Goal: Information Seeking & Learning: Check status

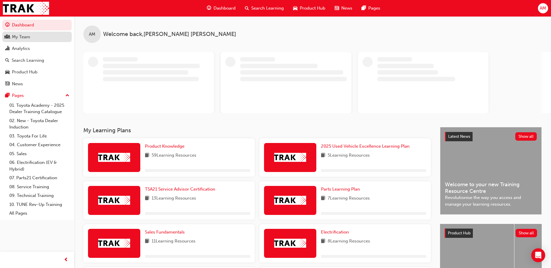
click at [24, 37] on div "My Team" at bounding box center [21, 37] width 18 height 7
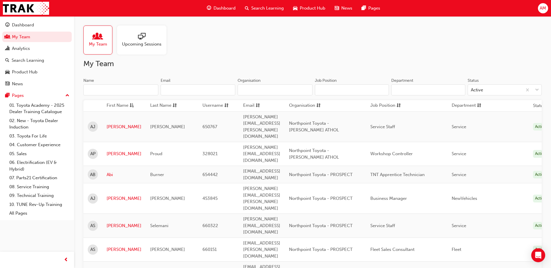
click at [110, 89] on input "Name" at bounding box center [120, 89] width 75 height 11
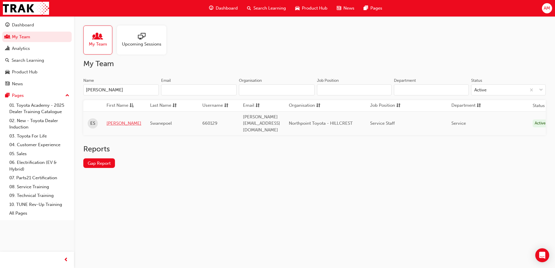
type input "[PERSON_NAME]"
click at [111, 120] on link "[PERSON_NAME]" at bounding box center [124, 123] width 35 height 7
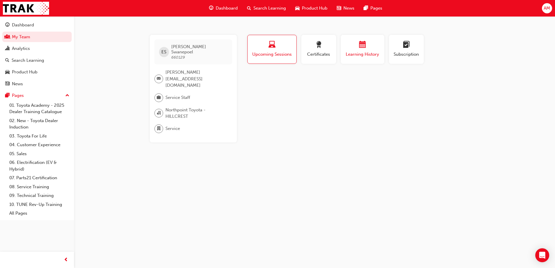
click at [358, 47] on div "button" at bounding box center [362, 45] width 35 height 9
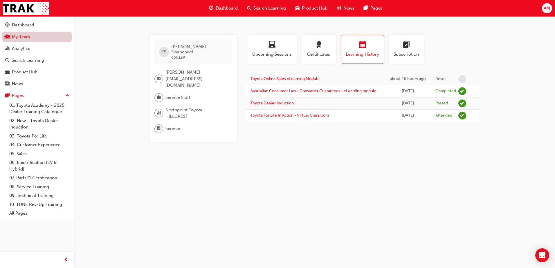
click at [25, 37] on link "My Team" at bounding box center [36, 37] width 69 height 11
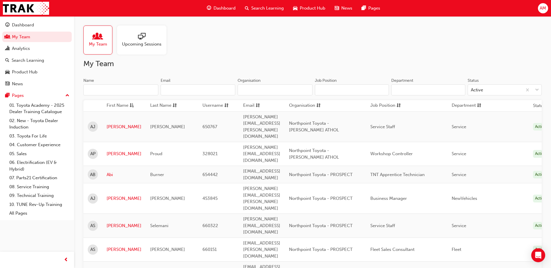
click at [108, 89] on input "Name" at bounding box center [120, 89] width 75 height 11
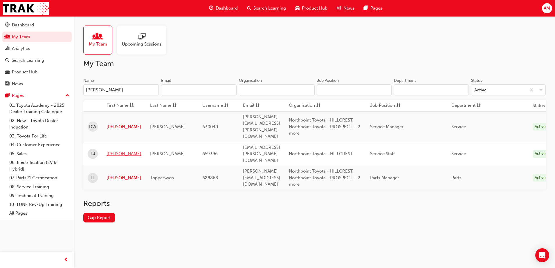
type input "[PERSON_NAME]"
click at [114, 151] on link "[PERSON_NAME]" at bounding box center [124, 154] width 35 height 7
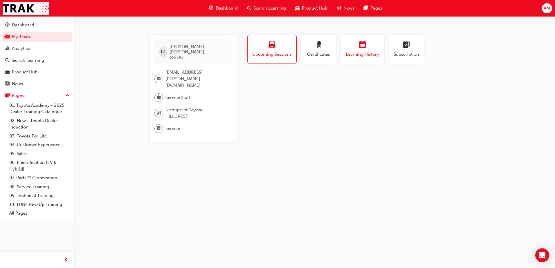
click at [360, 48] on span "calendar-icon" at bounding box center [362, 45] width 7 height 8
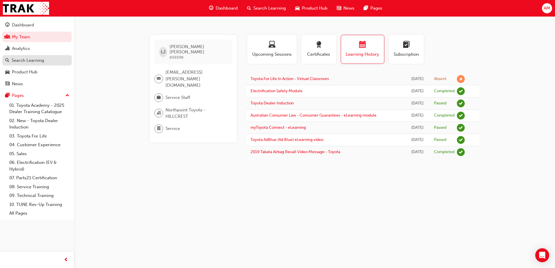
click at [51, 60] on div "Search Learning" at bounding box center [37, 60] width 64 height 7
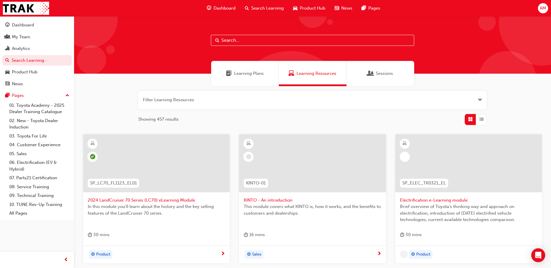
click at [245, 38] on input "text" at bounding box center [312, 40] width 203 height 11
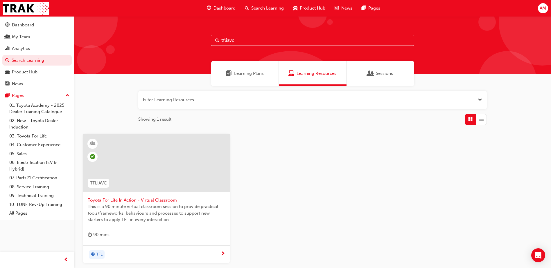
type input "tfliavc"
click at [159, 173] on div at bounding box center [156, 163] width 147 height 58
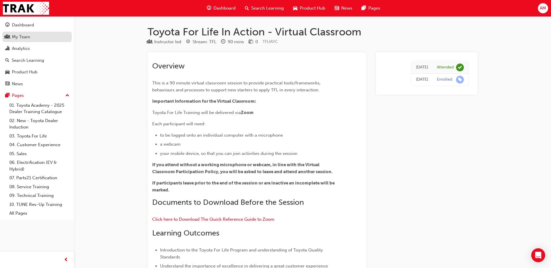
click at [35, 39] on div "My Team" at bounding box center [37, 36] width 64 height 7
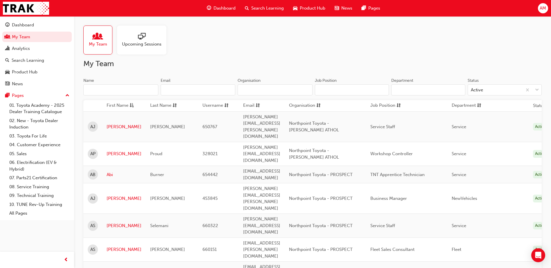
click at [99, 91] on input "Name" at bounding box center [120, 89] width 75 height 11
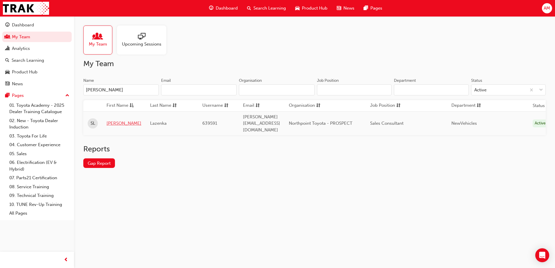
type input "[PERSON_NAME]"
click at [111, 121] on link "[PERSON_NAME]" at bounding box center [124, 123] width 35 height 7
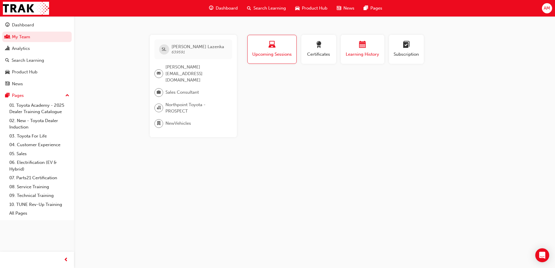
click at [358, 62] on button "Learning History" at bounding box center [363, 49] width 44 height 29
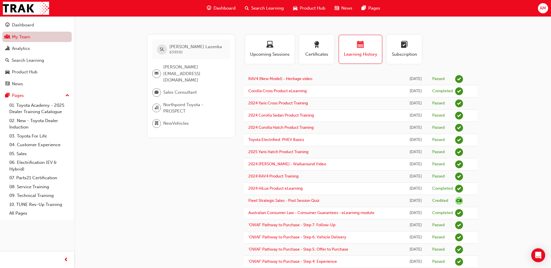
click at [30, 35] on link "My Team" at bounding box center [36, 37] width 69 height 11
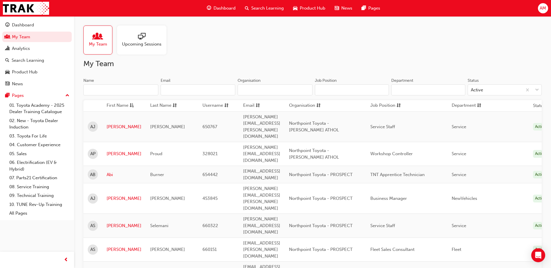
click at [117, 91] on input "Name" at bounding box center [120, 89] width 75 height 11
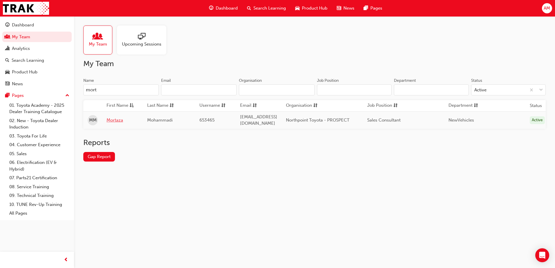
type input "mort"
click at [112, 118] on link "Mortaza" at bounding box center [123, 120] width 32 height 7
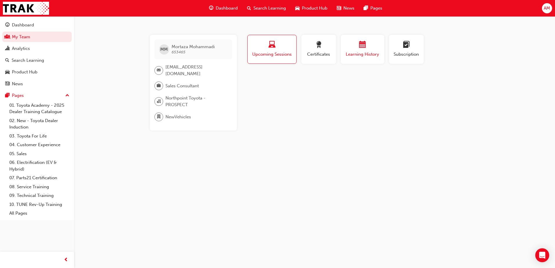
click at [364, 52] on span "Learning History" at bounding box center [362, 54] width 35 height 7
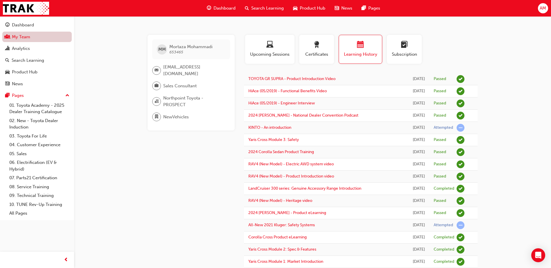
click at [34, 35] on link "My Team" at bounding box center [36, 37] width 69 height 11
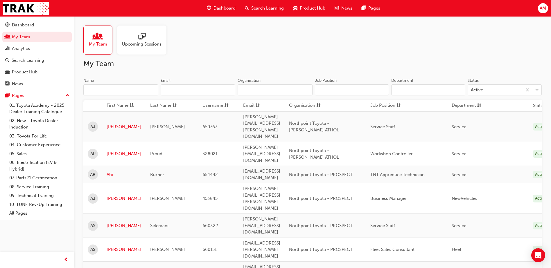
click at [99, 92] on input "Name" at bounding box center [120, 89] width 75 height 11
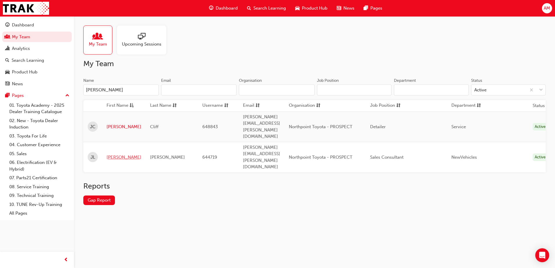
type input "[PERSON_NAME]"
click at [113, 154] on link "[PERSON_NAME]" at bounding box center [124, 157] width 35 height 7
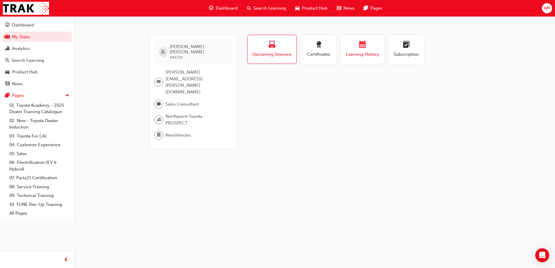
click at [360, 55] on span "Learning History" at bounding box center [362, 54] width 35 height 7
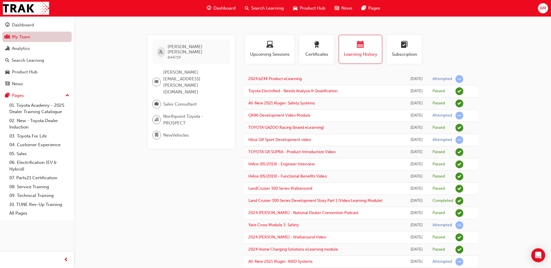
click at [31, 36] on link "My Team" at bounding box center [36, 37] width 69 height 11
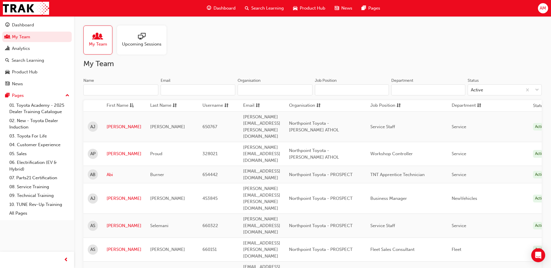
click at [122, 89] on input "Name" at bounding box center [120, 89] width 75 height 11
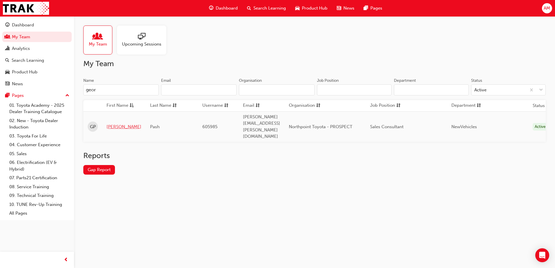
type input "geor"
click at [121, 124] on link "[PERSON_NAME]" at bounding box center [124, 127] width 35 height 7
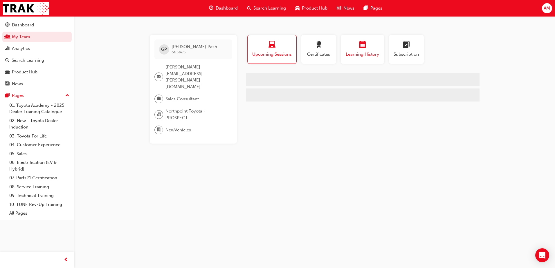
click at [342, 50] on button "Learning History" at bounding box center [363, 49] width 44 height 29
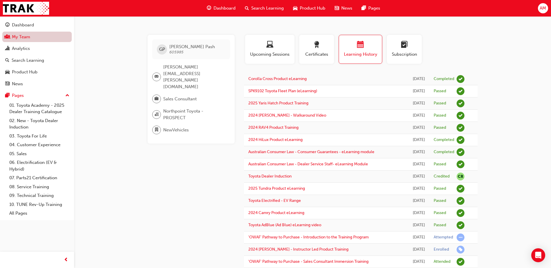
click at [34, 38] on link "My Team" at bounding box center [36, 37] width 69 height 11
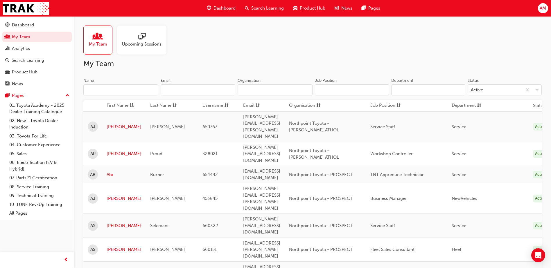
click at [127, 88] on input "Name" at bounding box center [120, 89] width 75 height 11
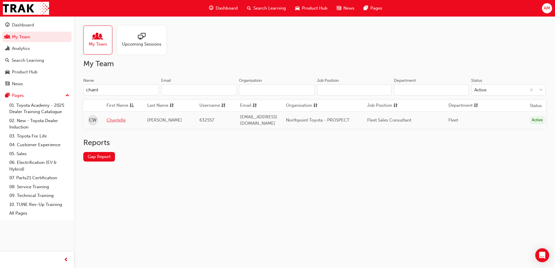
type input "chant"
click at [119, 119] on link "Chantelle" at bounding box center [123, 120] width 32 height 7
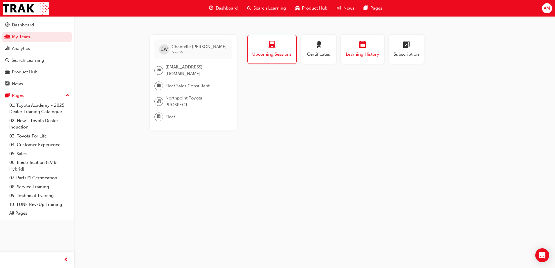
click at [374, 49] on div "button" at bounding box center [362, 45] width 35 height 9
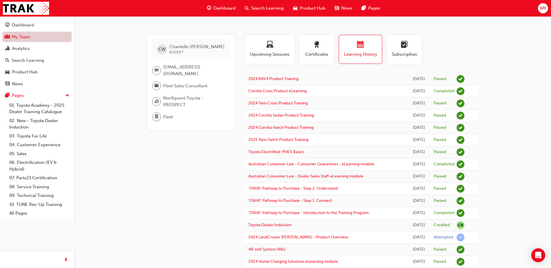
click at [31, 38] on link "My Team" at bounding box center [36, 37] width 69 height 11
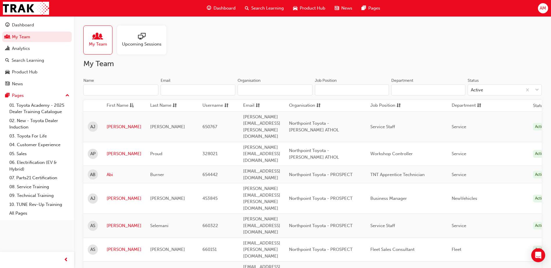
click at [111, 91] on input "Name" at bounding box center [120, 89] width 75 height 11
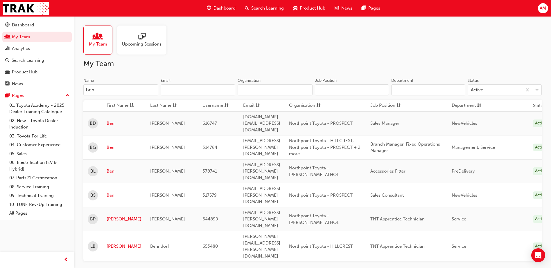
type input "ben"
click at [109, 192] on link "Ben" at bounding box center [124, 195] width 35 height 7
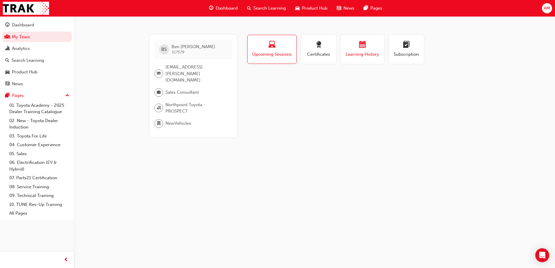
click at [357, 44] on div "button" at bounding box center [362, 45] width 35 height 9
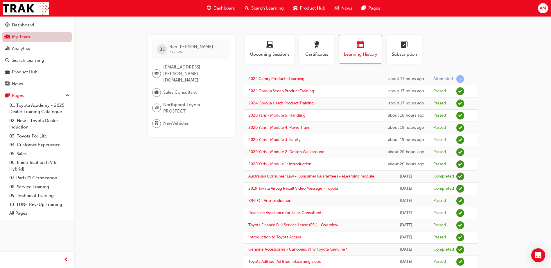
click at [23, 38] on link "My Team" at bounding box center [36, 37] width 69 height 11
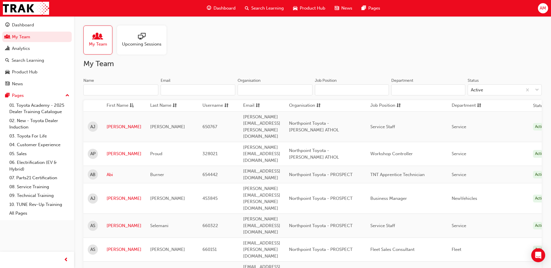
click at [129, 93] on input "Name" at bounding box center [120, 89] width 75 height 11
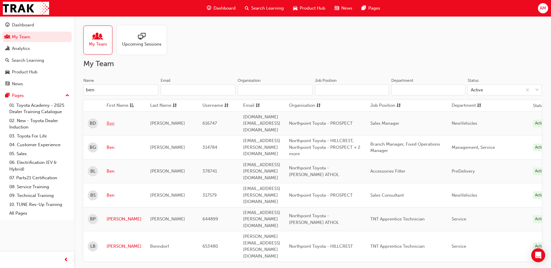
type input "ben"
click at [108, 120] on link "Ben" at bounding box center [124, 123] width 35 height 7
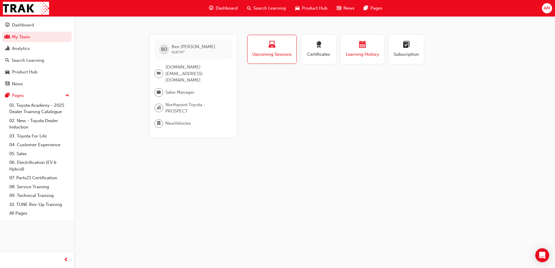
click at [356, 46] on div "button" at bounding box center [362, 45] width 35 height 9
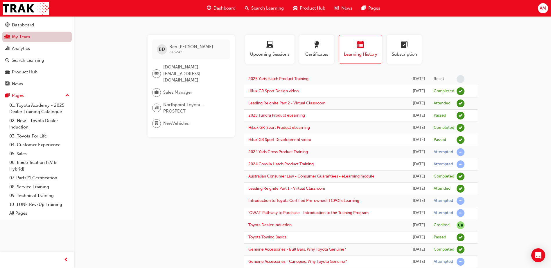
click at [32, 38] on link "My Team" at bounding box center [36, 37] width 69 height 11
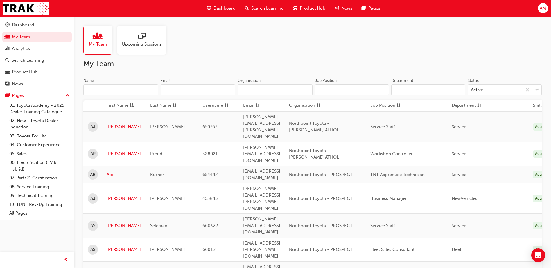
click at [118, 90] on input "Name" at bounding box center [120, 89] width 75 height 11
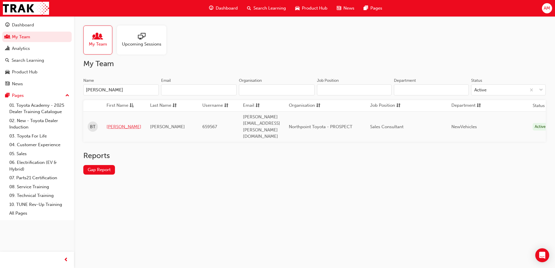
type input "[PERSON_NAME]"
click at [116, 124] on link "[PERSON_NAME]" at bounding box center [124, 127] width 35 height 7
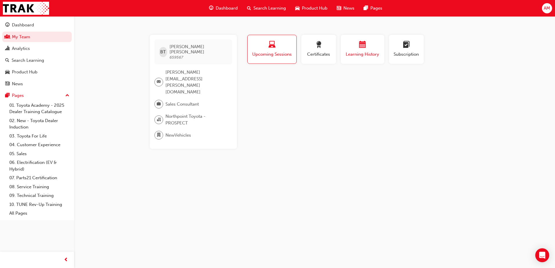
click at [366, 52] on span "Learning History" at bounding box center [362, 54] width 35 height 7
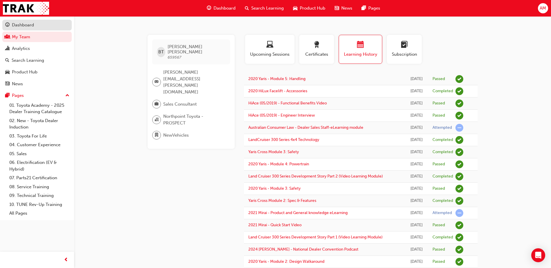
click at [27, 26] on div "Dashboard" at bounding box center [23, 25] width 22 height 7
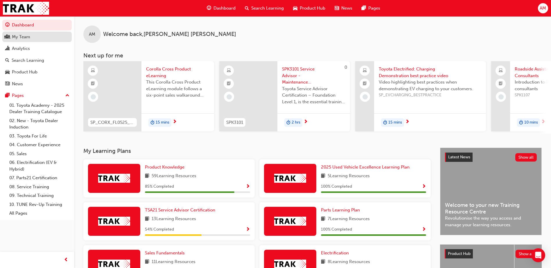
click at [21, 36] on div "My Team" at bounding box center [21, 37] width 18 height 7
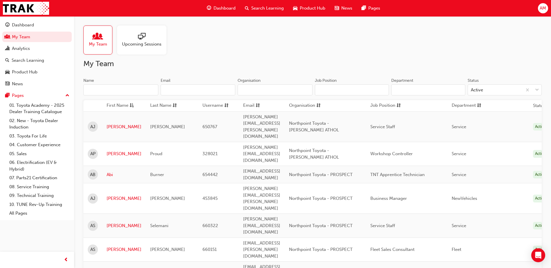
click at [94, 89] on input "Name" at bounding box center [120, 89] width 75 height 11
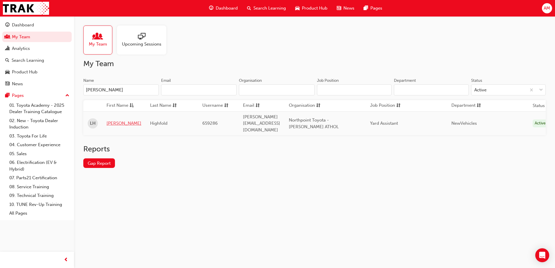
type input "[PERSON_NAME]"
click at [113, 120] on link "[PERSON_NAME]" at bounding box center [124, 123] width 35 height 7
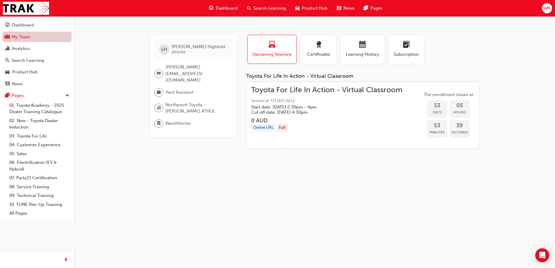
click at [24, 39] on link "My Team" at bounding box center [36, 37] width 69 height 11
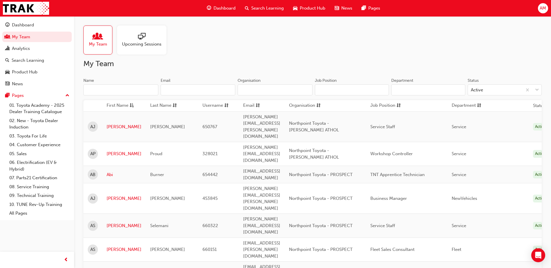
click at [107, 90] on input "Name" at bounding box center [120, 89] width 75 height 11
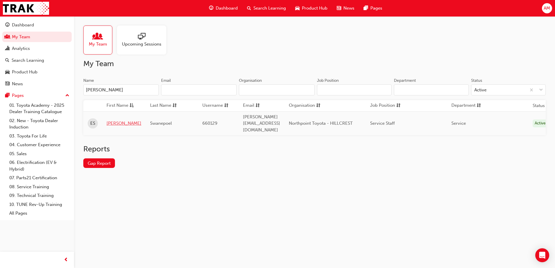
type input "[PERSON_NAME]"
click at [112, 120] on link "[PERSON_NAME]" at bounding box center [124, 123] width 35 height 7
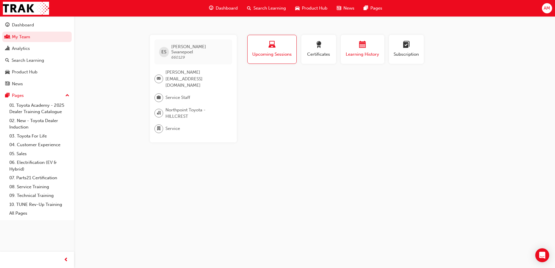
click at [357, 45] on div "button" at bounding box center [362, 45] width 35 height 9
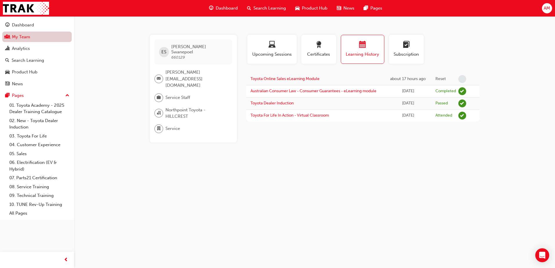
click at [19, 38] on link "My Team" at bounding box center [36, 37] width 69 height 11
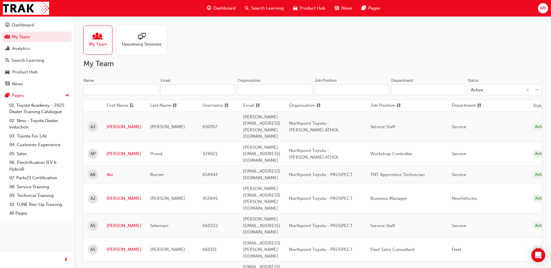
click at [116, 90] on input "Name" at bounding box center [120, 89] width 75 height 11
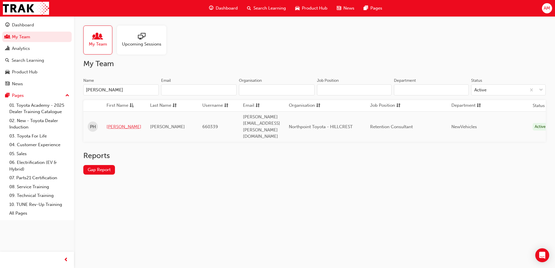
type input "[PERSON_NAME]"
click at [109, 124] on link "[PERSON_NAME]" at bounding box center [124, 127] width 35 height 7
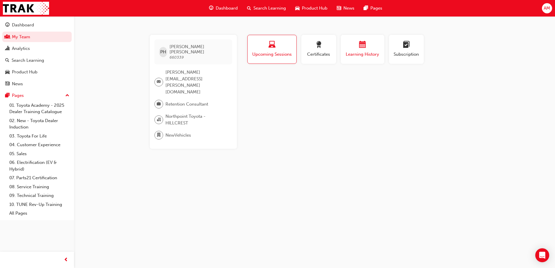
click at [365, 51] on span "Learning History" at bounding box center [362, 54] width 35 height 7
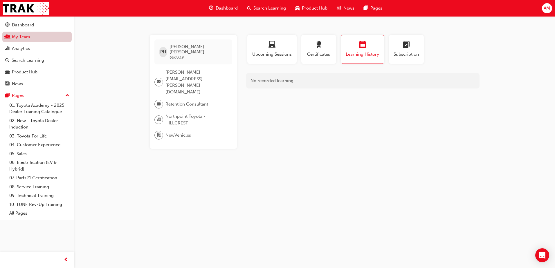
click at [32, 37] on link "My Team" at bounding box center [36, 37] width 69 height 11
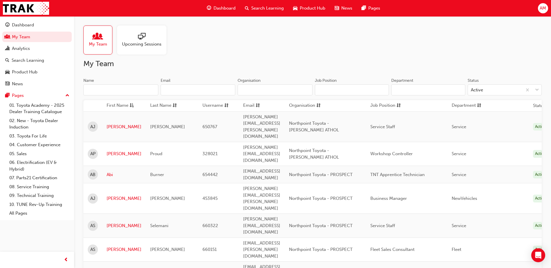
click at [136, 91] on input "Name" at bounding box center [120, 89] width 75 height 11
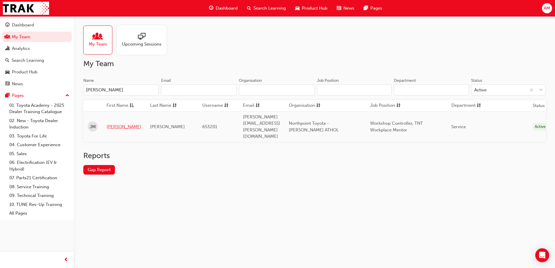
type input "[PERSON_NAME]"
click at [114, 124] on link "[PERSON_NAME]" at bounding box center [124, 127] width 35 height 7
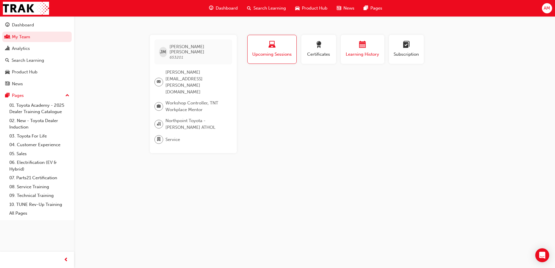
click at [368, 53] on span "Learning History" at bounding box center [362, 54] width 35 height 7
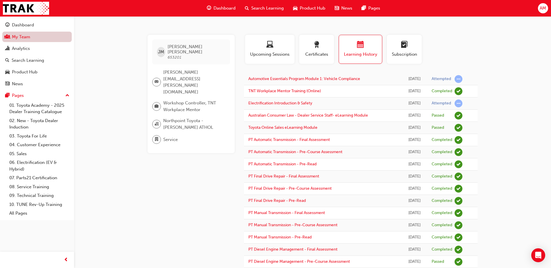
click at [39, 39] on link "My Team" at bounding box center [36, 37] width 69 height 11
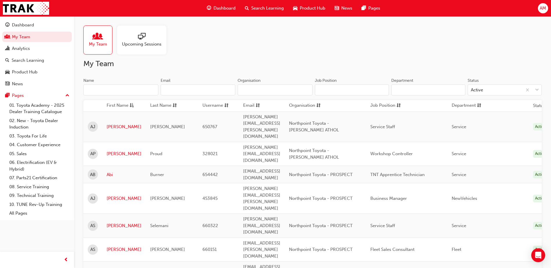
click at [121, 89] on input "Name" at bounding box center [120, 89] width 75 height 11
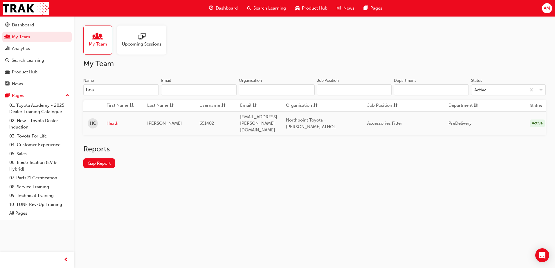
type input "hea"
click at [113, 120] on link "Heath" at bounding box center [123, 123] width 32 height 7
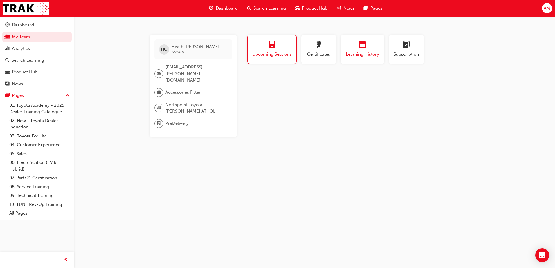
click at [369, 49] on div "button" at bounding box center [362, 45] width 35 height 9
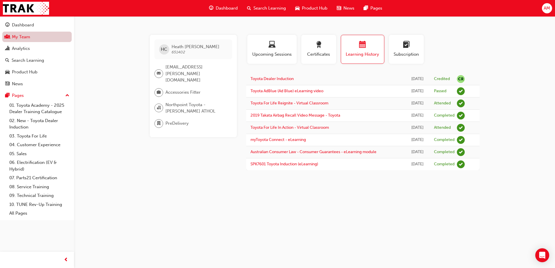
click at [27, 38] on link "My Team" at bounding box center [36, 37] width 69 height 11
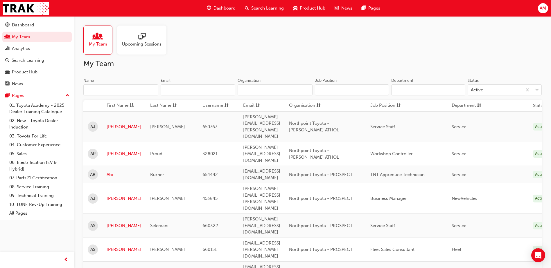
click at [126, 91] on input "Name" at bounding box center [120, 89] width 75 height 11
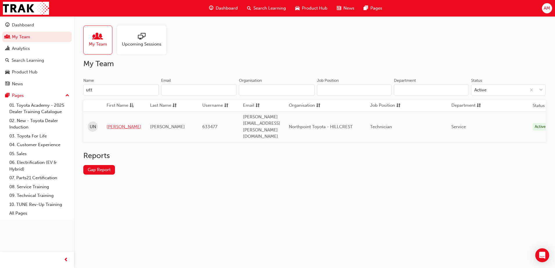
type input "utt"
click at [111, 124] on link "[PERSON_NAME]" at bounding box center [124, 127] width 35 height 7
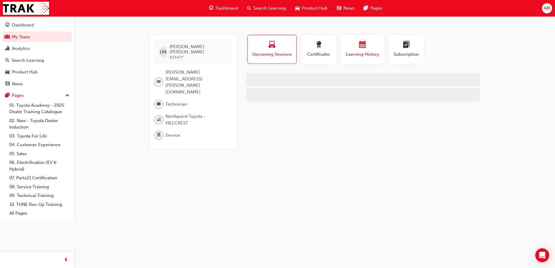
click at [376, 48] on div "button" at bounding box center [362, 45] width 35 height 9
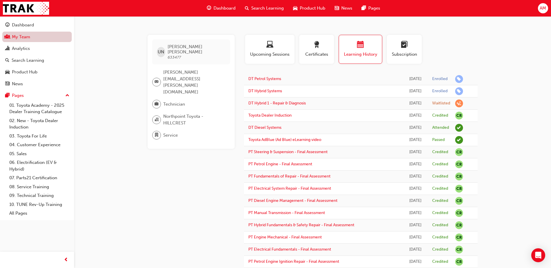
click at [29, 35] on link "My Team" at bounding box center [36, 37] width 69 height 11
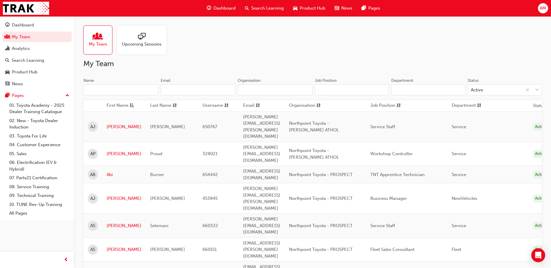
click at [120, 84] on input "Name" at bounding box center [120, 89] width 75 height 11
click at [120, 89] on input "Name" at bounding box center [120, 89] width 75 height 11
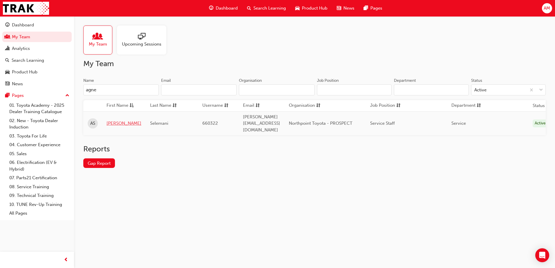
type input "agne"
click at [117, 120] on link "[PERSON_NAME]" at bounding box center [124, 123] width 35 height 7
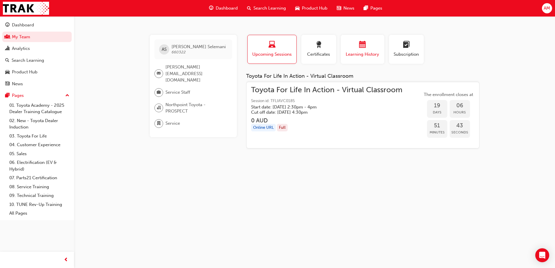
click at [362, 57] on span "Learning History" at bounding box center [362, 54] width 35 height 7
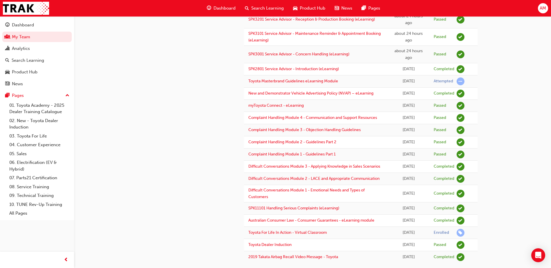
scroll to position [161, 0]
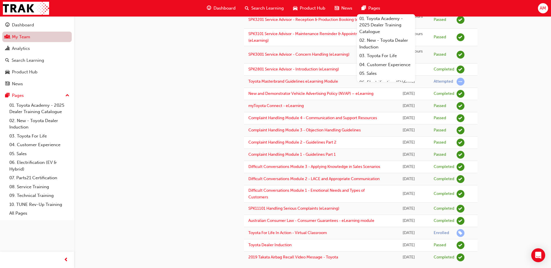
click at [20, 36] on link "My Team" at bounding box center [36, 37] width 69 height 11
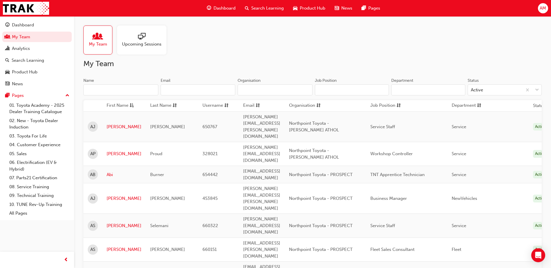
click at [138, 93] on input "Name" at bounding box center [120, 89] width 75 height 11
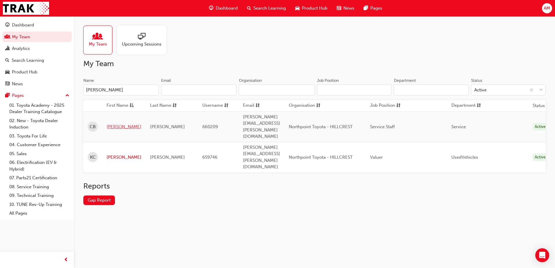
type input "[PERSON_NAME]"
click at [113, 124] on link "[PERSON_NAME]" at bounding box center [124, 127] width 35 height 7
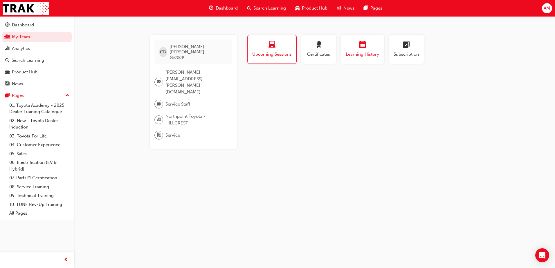
click at [351, 54] on span "Learning History" at bounding box center [362, 54] width 35 height 7
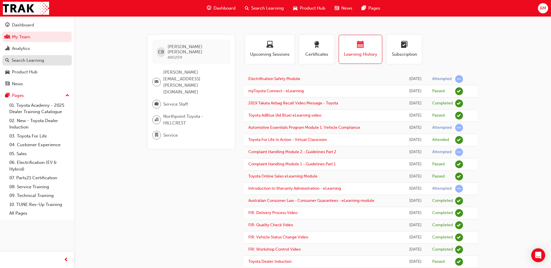
drag, startPoint x: 28, startPoint y: 36, endPoint x: 64, endPoint y: 59, distance: 42.6
click at [28, 36] on link "My Team" at bounding box center [36, 37] width 69 height 11
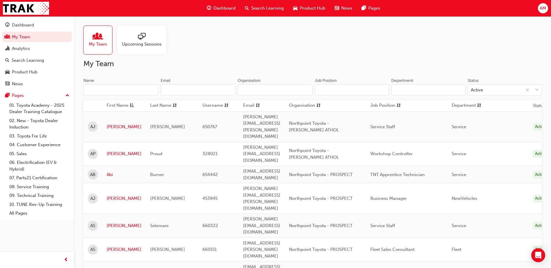
click at [112, 87] on input "Name" at bounding box center [120, 89] width 75 height 11
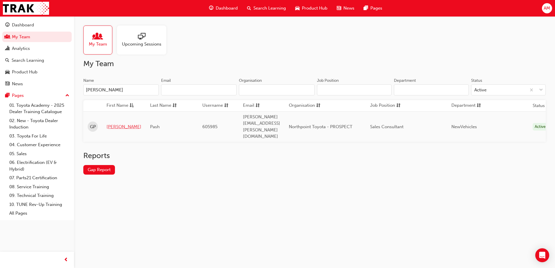
type input "[PERSON_NAME]"
click at [112, 124] on link "[PERSON_NAME]" at bounding box center [124, 127] width 35 height 7
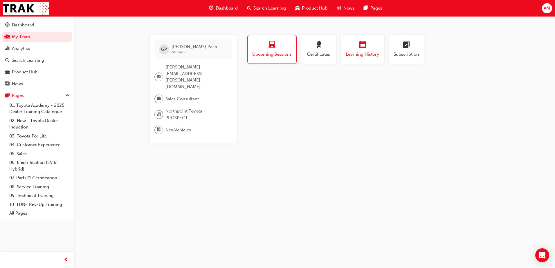
click at [363, 49] on span "calendar-icon" at bounding box center [362, 45] width 7 height 8
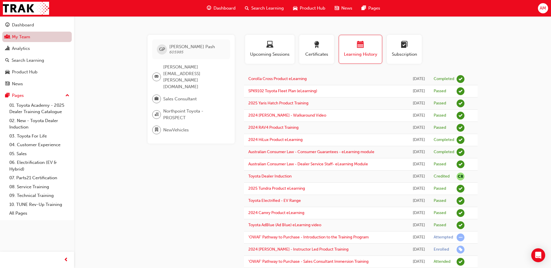
click at [36, 39] on link "My Team" at bounding box center [36, 37] width 69 height 11
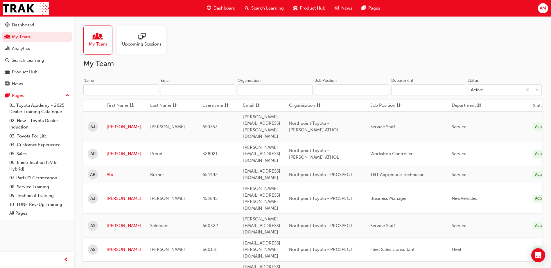
click at [120, 91] on input "Name" at bounding box center [120, 89] width 75 height 11
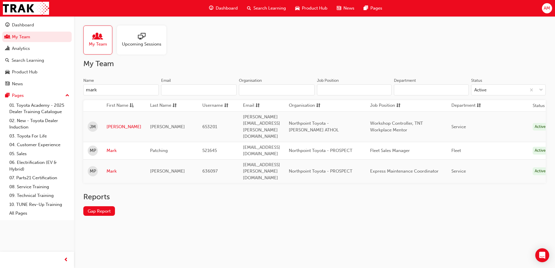
type input "mark"
click at [113, 142] on td "Mark" at bounding box center [124, 150] width 44 height 17
click at [111, 147] on link "Mark" at bounding box center [124, 150] width 35 height 7
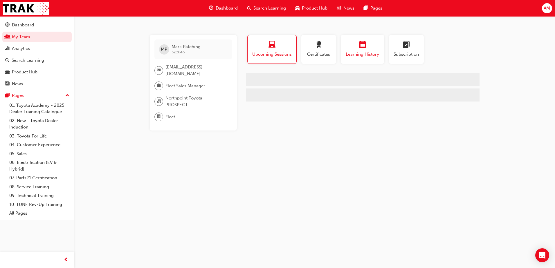
click at [365, 39] on button "Learning History" at bounding box center [363, 49] width 44 height 29
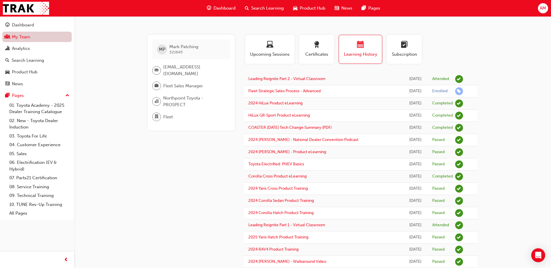
click at [37, 40] on link "My Team" at bounding box center [36, 37] width 69 height 11
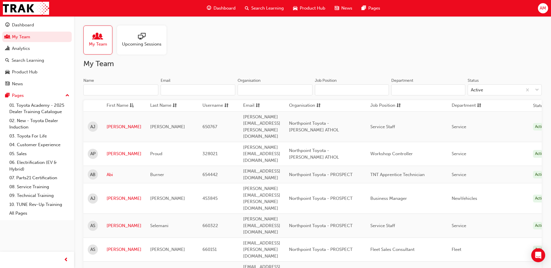
click at [135, 94] on input "Name" at bounding box center [120, 89] width 75 height 11
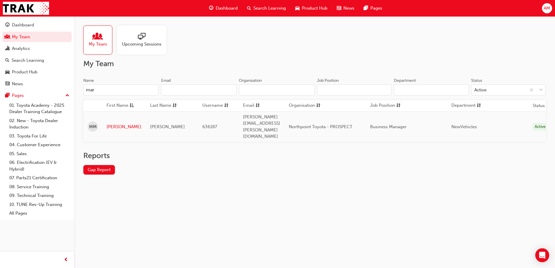
type input "marl"
click at [116, 124] on link "[PERSON_NAME]" at bounding box center [124, 127] width 35 height 7
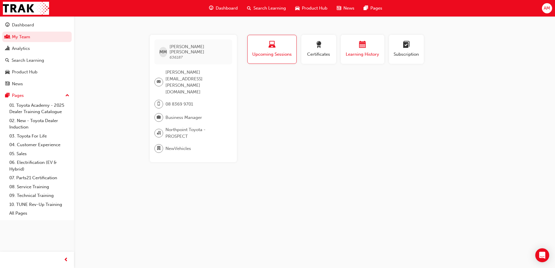
click at [366, 52] on span "Learning History" at bounding box center [362, 54] width 35 height 7
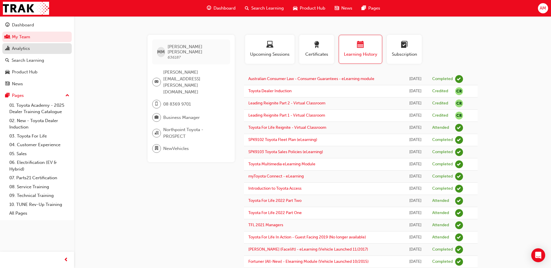
click at [22, 52] on div "Analytics" at bounding box center [37, 48] width 64 height 7
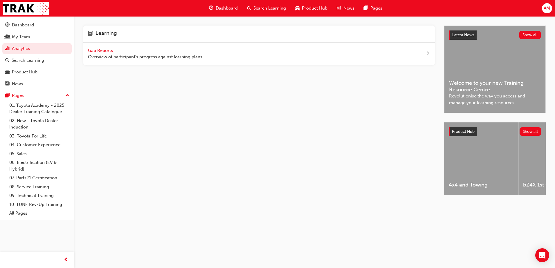
click at [98, 48] on span "Gap Reports" at bounding box center [101, 50] width 26 height 5
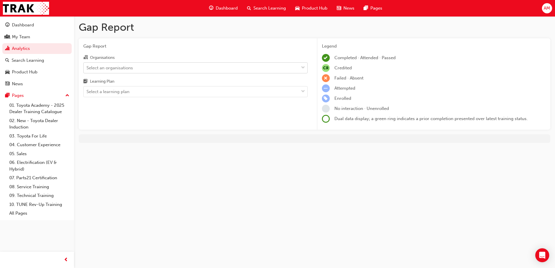
click at [178, 68] on div "Select an organisations" at bounding box center [191, 68] width 215 height 10
click at [87, 68] on input "Organisations Select an organisations" at bounding box center [86, 67] width 1 height 5
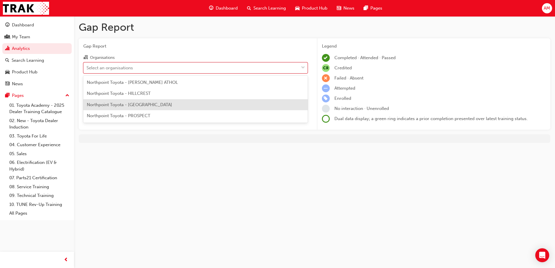
click at [160, 104] on span "Northpoint Toyota - [GEOGRAPHIC_DATA]" at bounding box center [129, 104] width 85 height 5
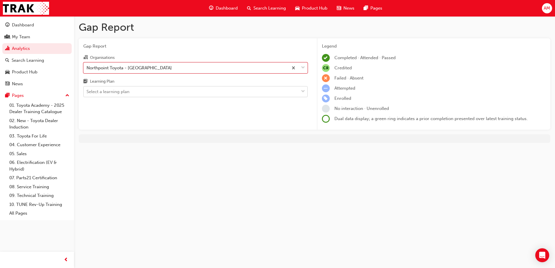
click at [155, 93] on div "Select a learning plan" at bounding box center [191, 92] width 215 height 10
click at [87, 93] on input "Learning Plan Select a learning plan" at bounding box center [86, 91] width 1 height 5
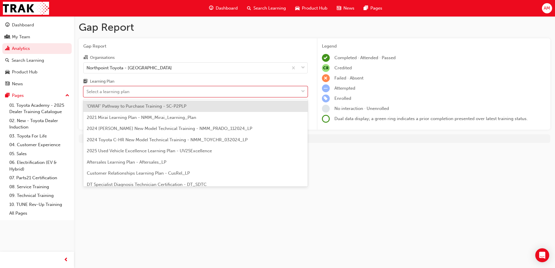
click at [144, 104] on span "'OWAF' Pathway to Purchase Training - SC-P2PLP" at bounding box center [137, 106] width 100 height 5
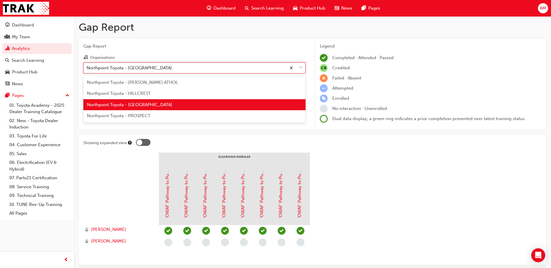
click at [234, 65] on div "Northpoint Toyota - [GEOGRAPHIC_DATA]" at bounding box center [185, 68] width 202 height 10
click at [87, 65] on input "Organisations option Northpoint Toyota - [GEOGRAPHIC_DATA], selected. option No…" at bounding box center [86, 67] width 1 height 5
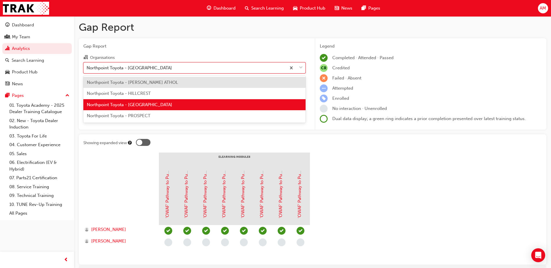
click at [141, 118] on span "Northpoint Toyota - PROSPECT" at bounding box center [119, 115] width 64 height 5
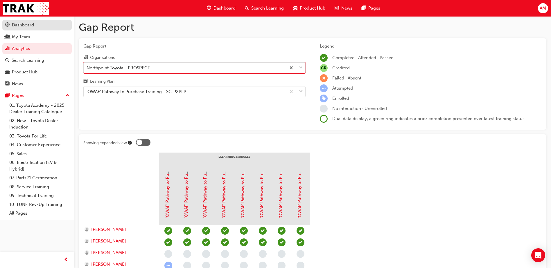
click at [17, 25] on div "Dashboard" at bounding box center [23, 25] width 22 height 7
